Goal: Navigation & Orientation: Find specific page/section

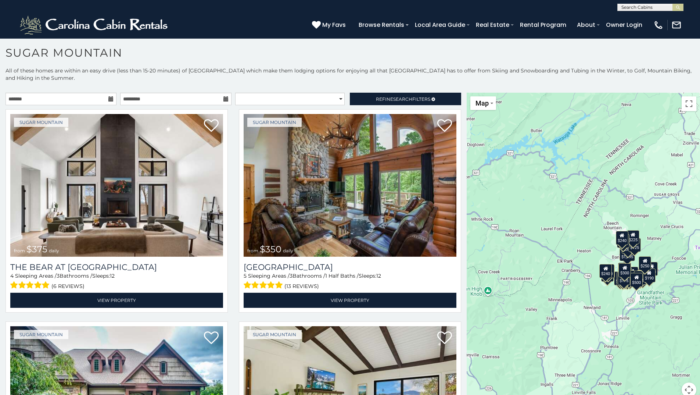
scroll to position [4, 0]
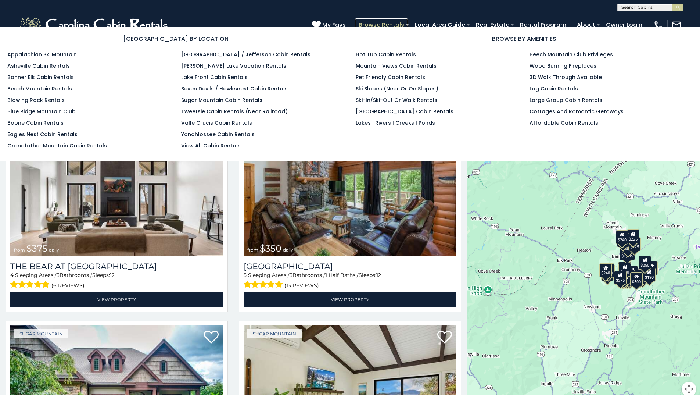
click at [385, 25] on link "Browse Rentals" at bounding box center [381, 24] width 53 height 13
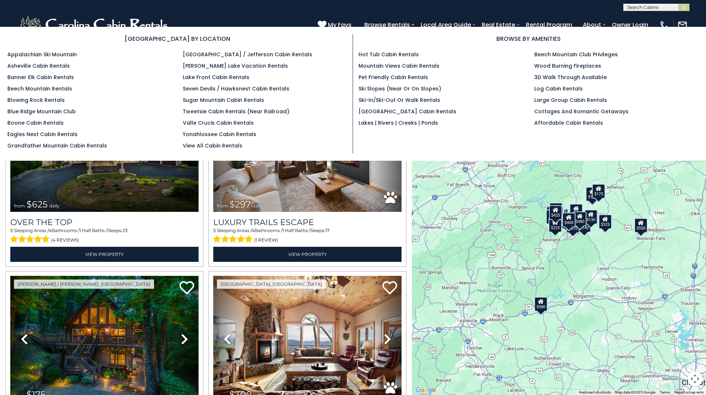
click at [403, 28] on section "[GEOGRAPHIC_DATA] BY LOCATION Appalachian Ski Mountain Asheville Cabin Rentals …" at bounding box center [353, 94] width 706 height 134
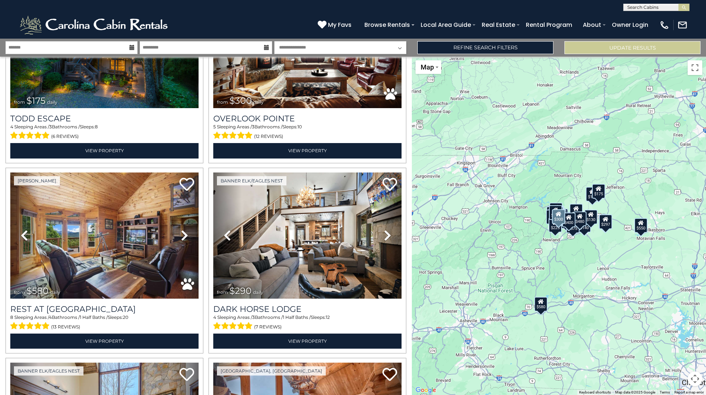
scroll to position [331, 0]
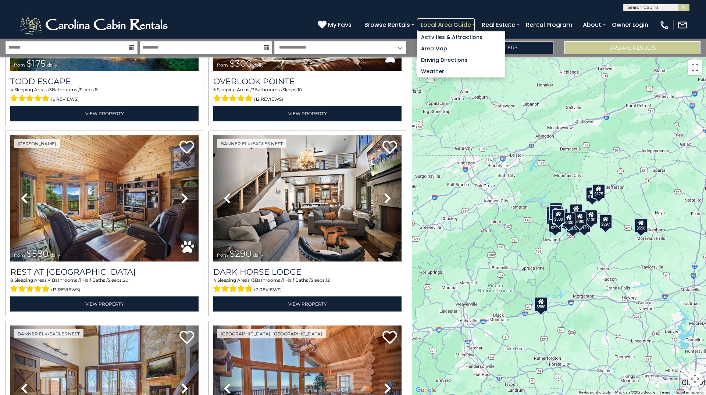
click at [436, 29] on link "Local Area Guide" at bounding box center [446, 24] width 58 height 13
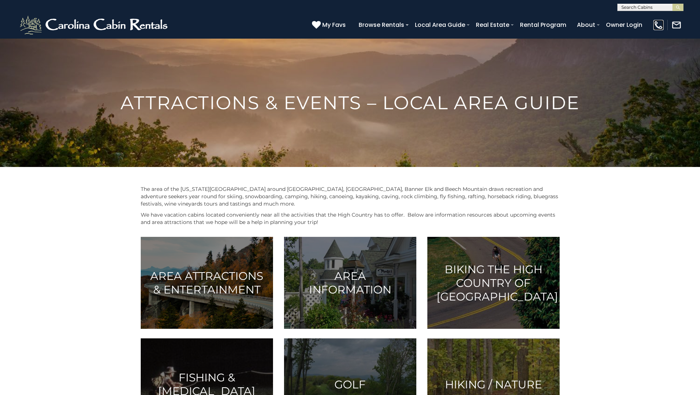
click at [660, 26] on img at bounding box center [658, 25] width 10 height 10
